Goal: Find contact information: Find contact information

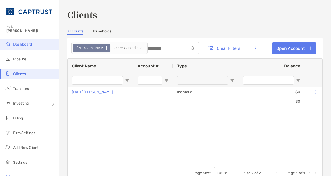
click at [28, 42] on span "Dashboard" at bounding box center [22, 44] width 19 height 4
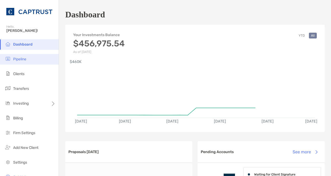
click at [28, 59] on li "Pipeline" at bounding box center [29, 59] width 59 height 11
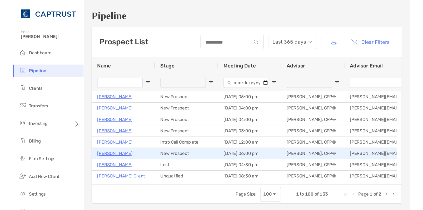
scroll to position [26, 0]
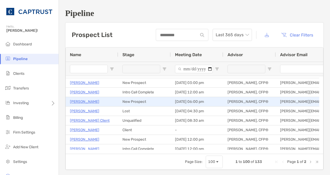
click at [86, 101] on p "Mary MacDougall" at bounding box center [84, 102] width 29 height 7
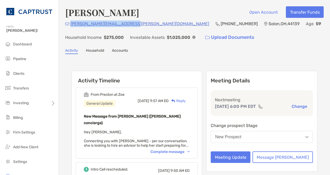
drag, startPoint x: 132, startPoint y: 25, endPoint x: 74, endPoint y: 25, distance: 58.1
click at [71, 26] on div "mary.f.macdougall@gmail.com (216) 978-2484 Solon , OH , 44139 Age 59 Household …" at bounding box center [194, 32] width 259 height 23
copy p "mary.f.macdougall@gmail.com"
click at [191, 52] on div "Activity Household Accounts" at bounding box center [194, 51] width 259 height 6
drag, startPoint x: 131, startPoint y: 25, endPoint x: 72, endPoint y: 25, distance: 58.9
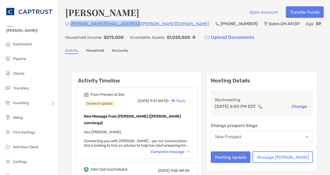
click at [72, 25] on div "mary.f.macdougall@gmail.com (216) 978-2484 Solon , OH , 44139 Age 59 Household …" at bounding box center [194, 32] width 259 height 23
copy p "mary.f.macdougall@gmail.com"
click at [190, 150] on div "Complete message" at bounding box center [170, 152] width 39 height 4
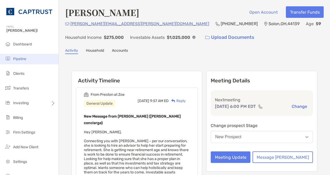
click at [23, 58] on span "Pipeline" at bounding box center [19, 59] width 13 height 4
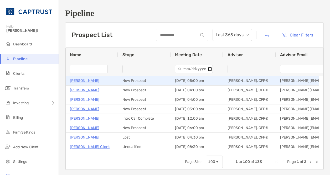
click at [78, 80] on p "Ali Mahmoud" at bounding box center [84, 81] width 29 height 7
click at [84, 81] on p "Ali Mahmoud" at bounding box center [84, 81] width 29 height 7
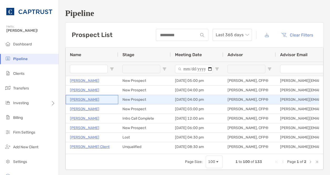
click at [87, 101] on p "[PERSON_NAME]" at bounding box center [84, 100] width 29 height 7
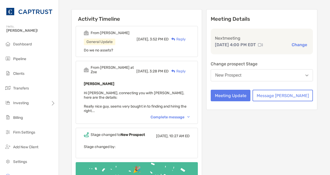
scroll to position [53, 0]
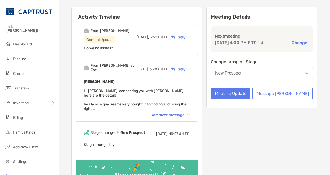
click at [190, 113] on div "Complete message" at bounding box center [170, 115] width 39 height 4
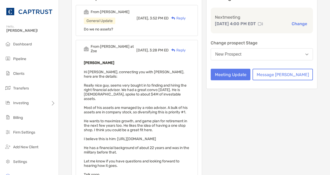
scroll to position [79, 0]
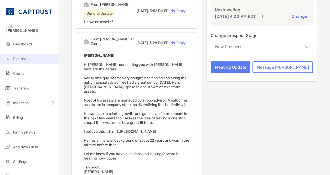
click at [23, 61] on span "Pipeline" at bounding box center [19, 59] width 13 height 4
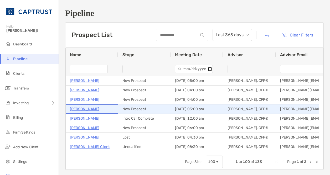
click at [77, 109] on p "Paul Elsen" at bounding box center [84, 109] width 29 height 7
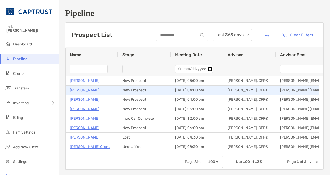
click at [82, 91] on p "[PERSON_NAME]" at bounding box center [84, 90] width 29 height 7
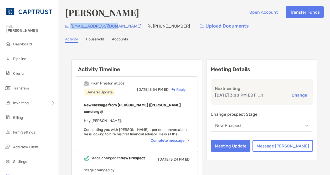
click at [69, 30] on div "elsenpaul@gmail.com" at bounding box center [103, 26] width 76 height 11
drag, startPoint x: 71, startPoint y: 30, endPoint x: 86, endPoint y: 29, distance: 15.3
click at [155, 42] on div "Activity Household Accounts" at bounding box center [194, 40] width 259 height 6
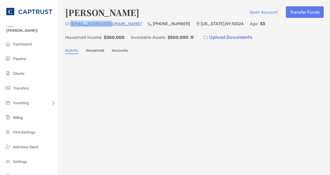
click at [71, 25] on div "[EMAIL_ADDRESS][DOMAIN_NAME] [PHONE_NUMBER] [US_STATE][GEOGRAPHIC_DATA] Age [DE…" at bounding box center [194, 32] width 259 height 23
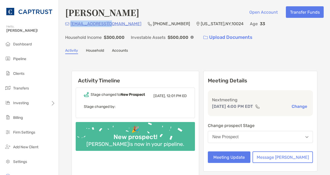
drag, startPoint x: 111, startPoint y: 24, endPoint x: 71, endPoint y: 26, distance: 39.7
click at [71, 26] on div "[EMAIL_ADDRESS][DOMAIN_NAME] [PHONE_NUMBER] [US_STATE][GEOGRAPHIC_DATA] Age [DE…" at bounding box center [194, 32] width 259 height 23
copy p "[EMAIL_ADDRESS][DOMAIN_NAME]"
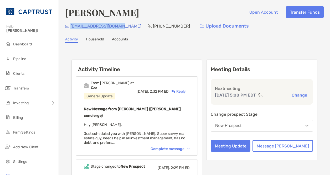
drag, startPoint x: 126, startPoint y: 26, endPoint x: 71, endPoint y: 27, distance: 55.2
click at [71, 27] on div "[EMAIL_ADDRESS][DOMAIN_NAME] [PHONE_NUMBER] Upload Documents" at bounding box center [194, 26] width 259 height 11
copy p "[EMAIL_ADDRESS][DOMAIN_NAME]"
